Goal: Task Accomplishment & Management: Manage account settings

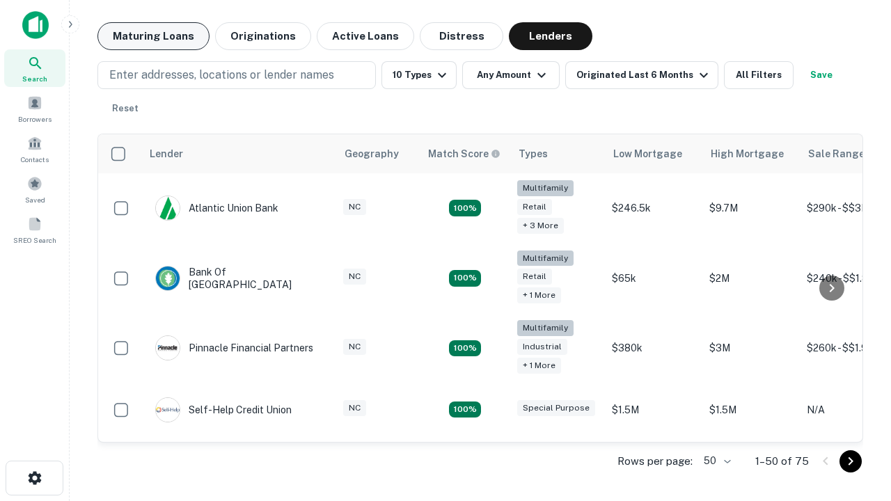
click at [153, 36] on button "Maturing Loans" at bounding box center [153, 36] width 112 height 28
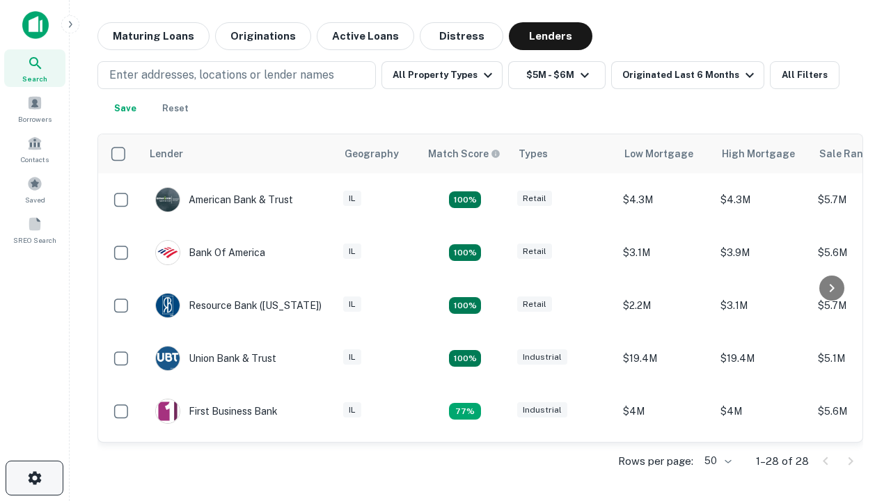
click at [34, 478] on icon "button" at bounding box center [34, 478] width 17 height 17
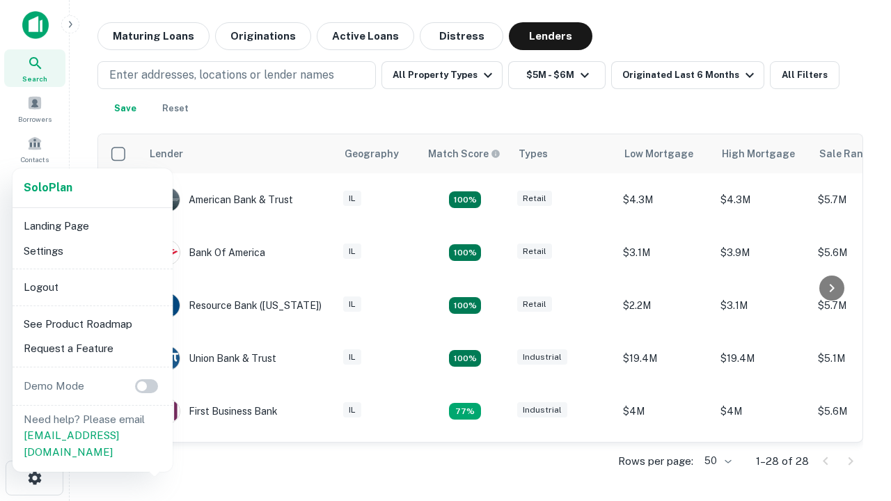
click at [92, 287] on li "Logout" at bounding box center [92, 287] width 149 height 25
